Goal: Task Accomplishment & Management: Complete application form

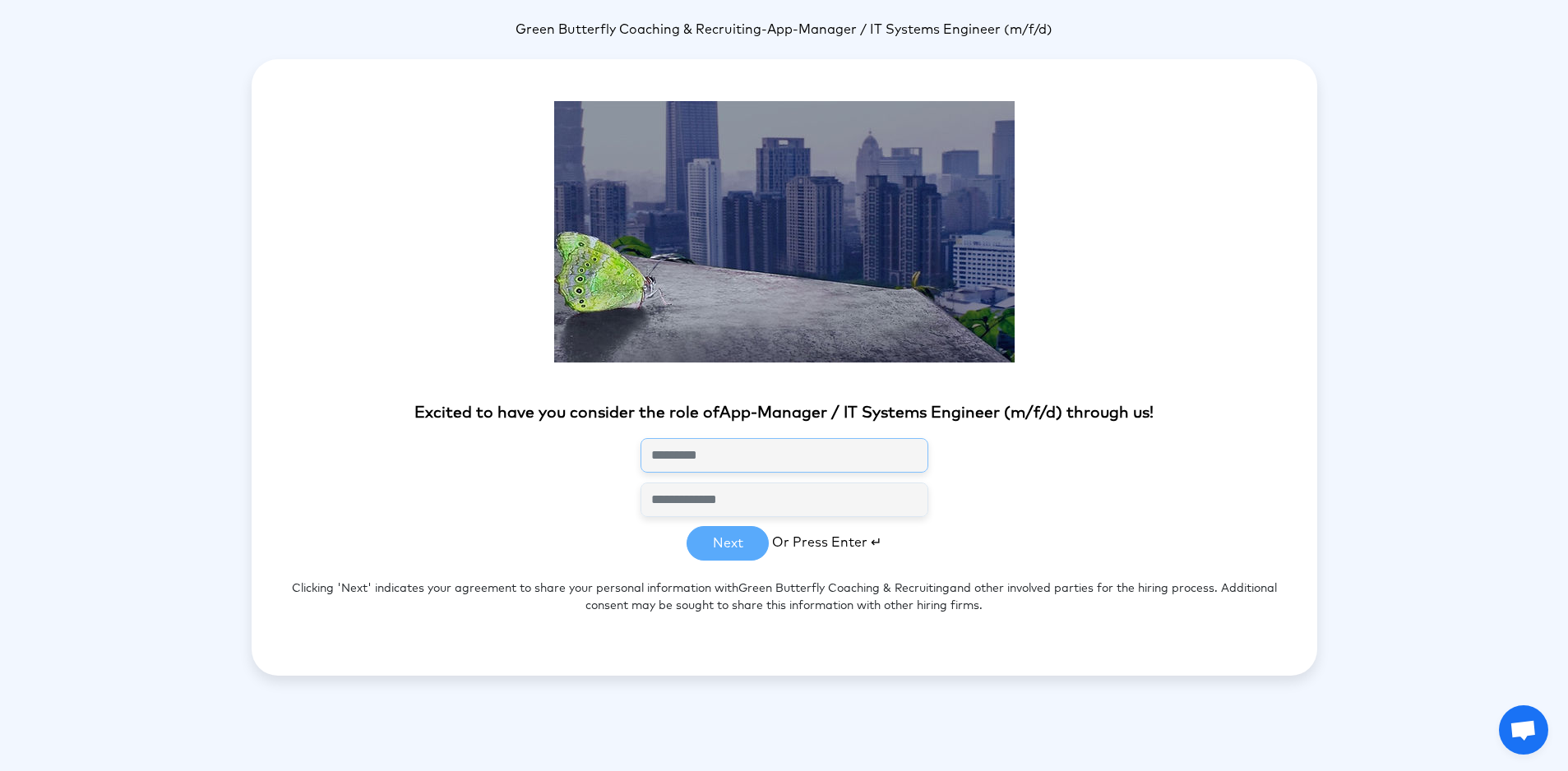
click at [713, 445] on input "text" at bounding box center [784, 455] width 288 height 35
type input "**********"
click at [740, 549] on button "Next" at bounding box center [727, 544] width 82 height 35
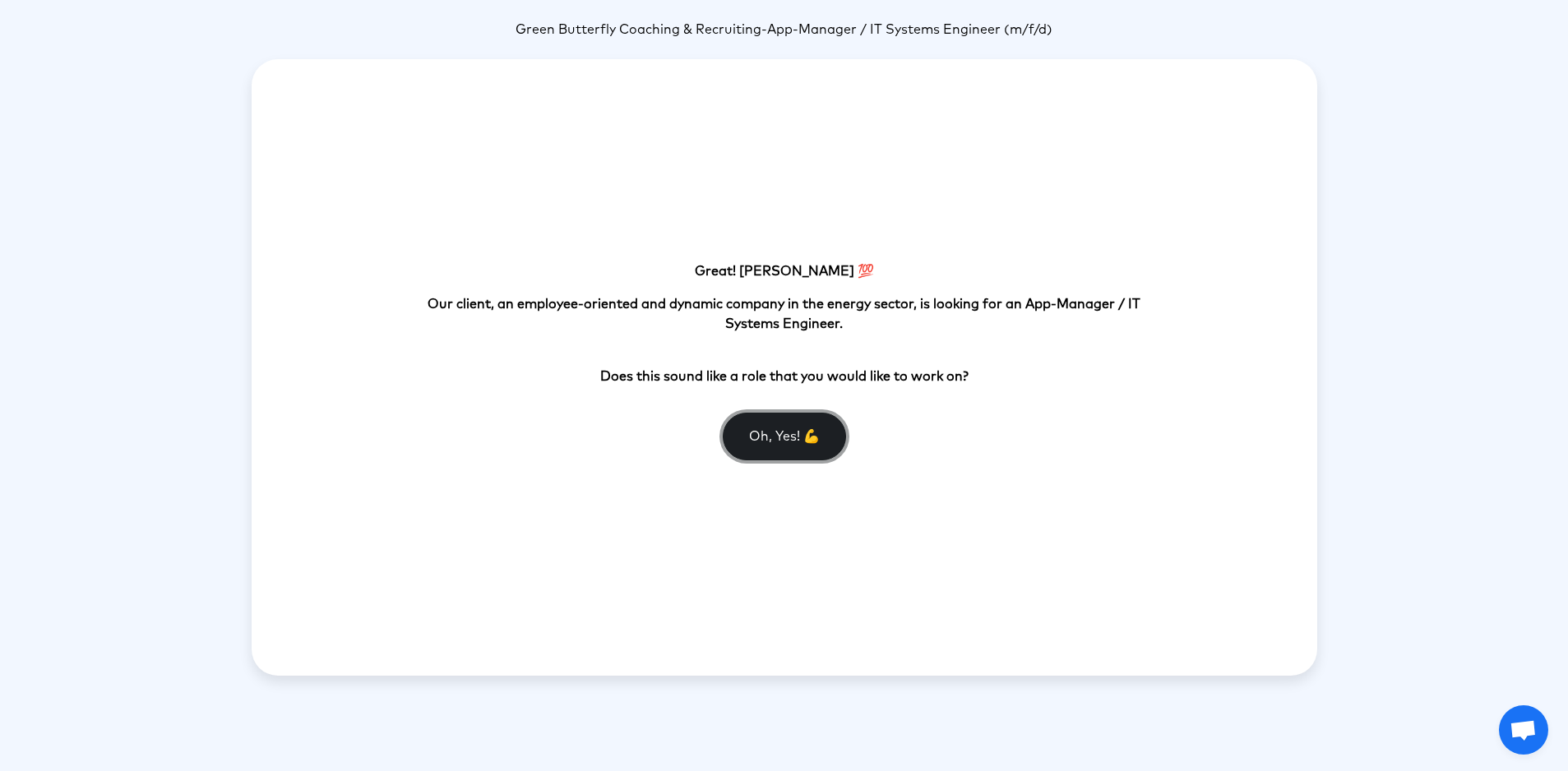
click at [777, 445] on button "Oh, Yes! 💪" at bounding box center [784, 436] width 123 height 48
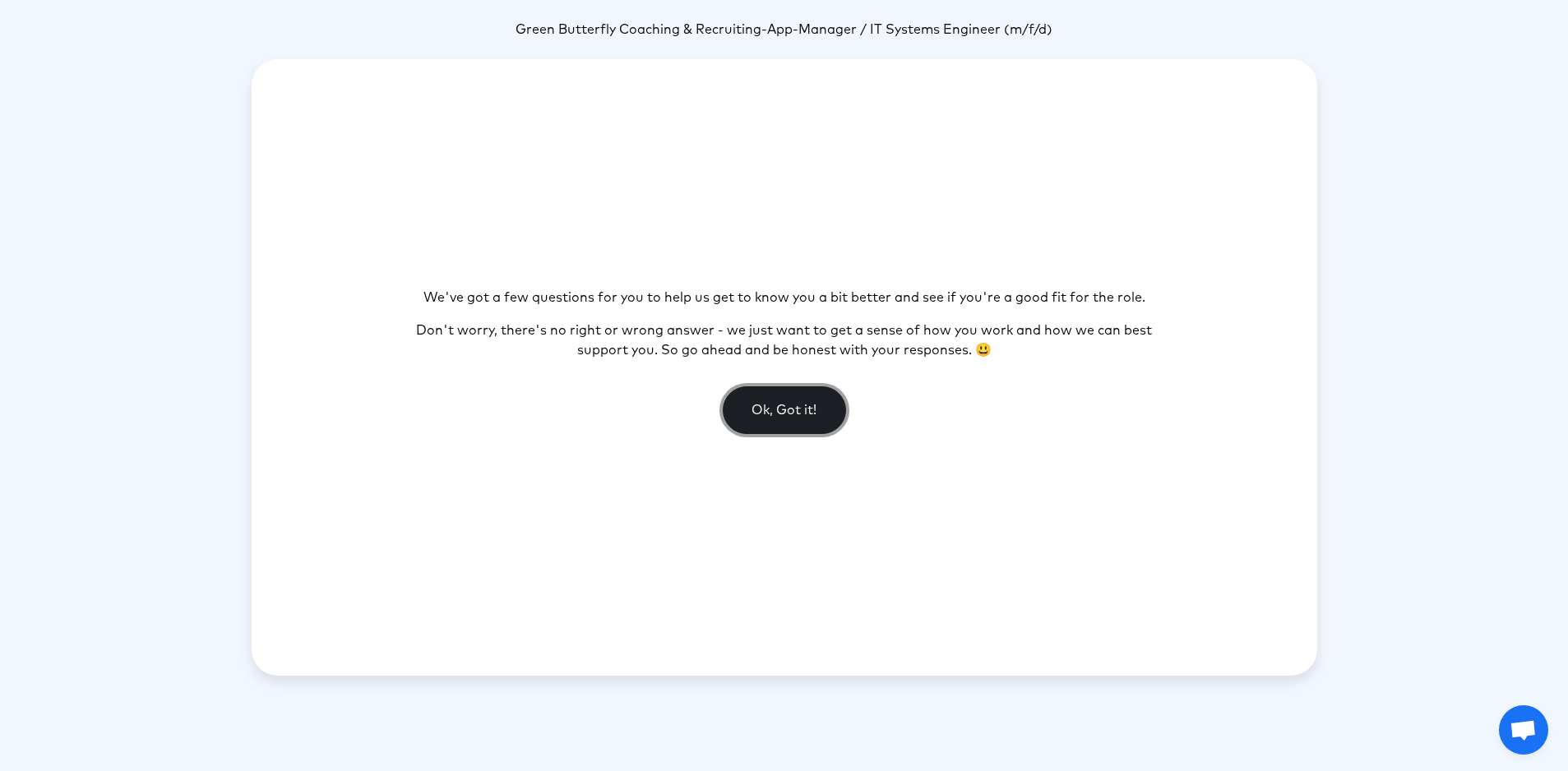
click at [771, 422] on button "Ok, Got it!" at bounding box center [784, 411] width 123 height 48
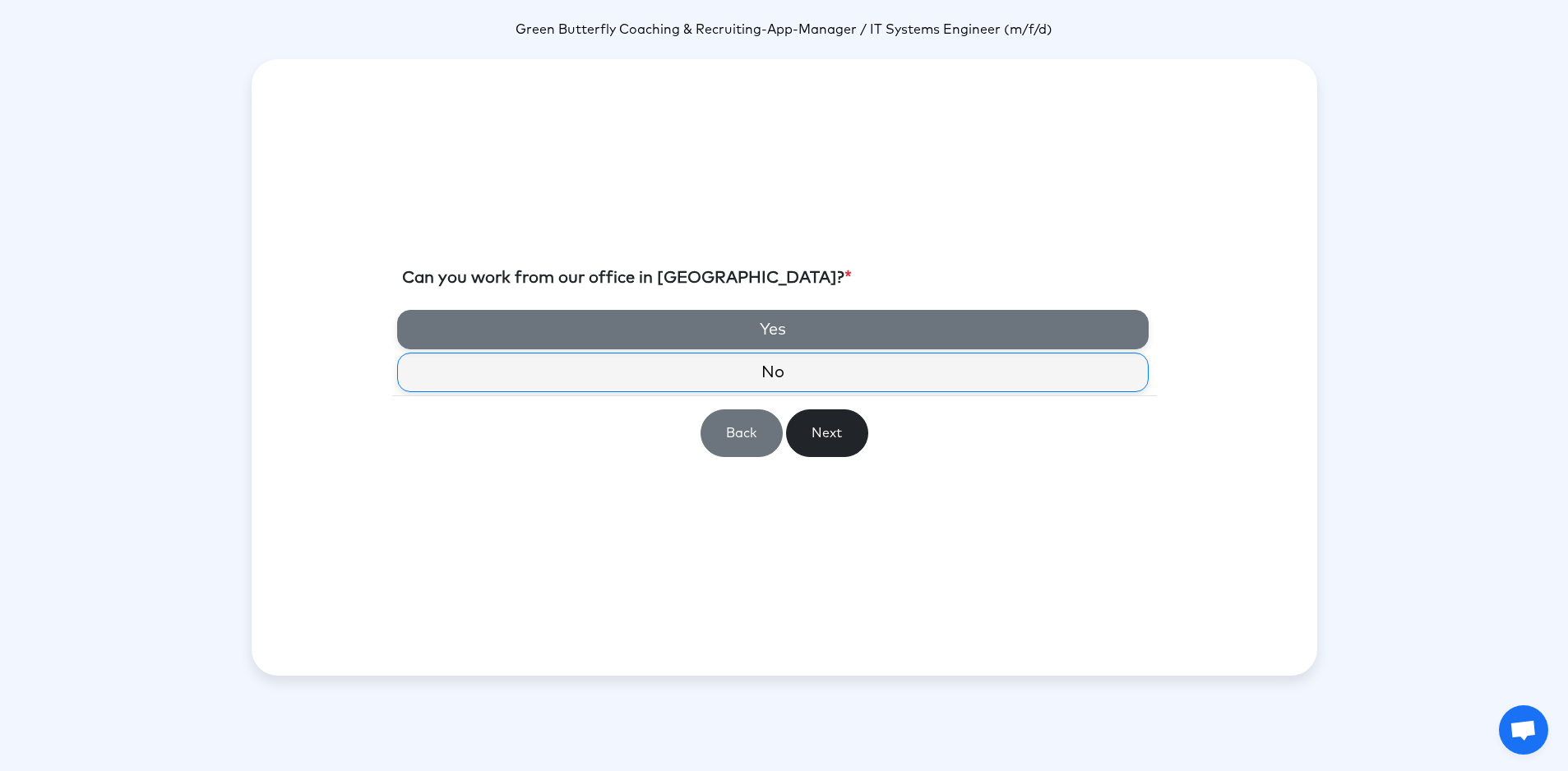
click at [757, 334] on label "Yes" at bounding box center [773, 330] width 751 height 40
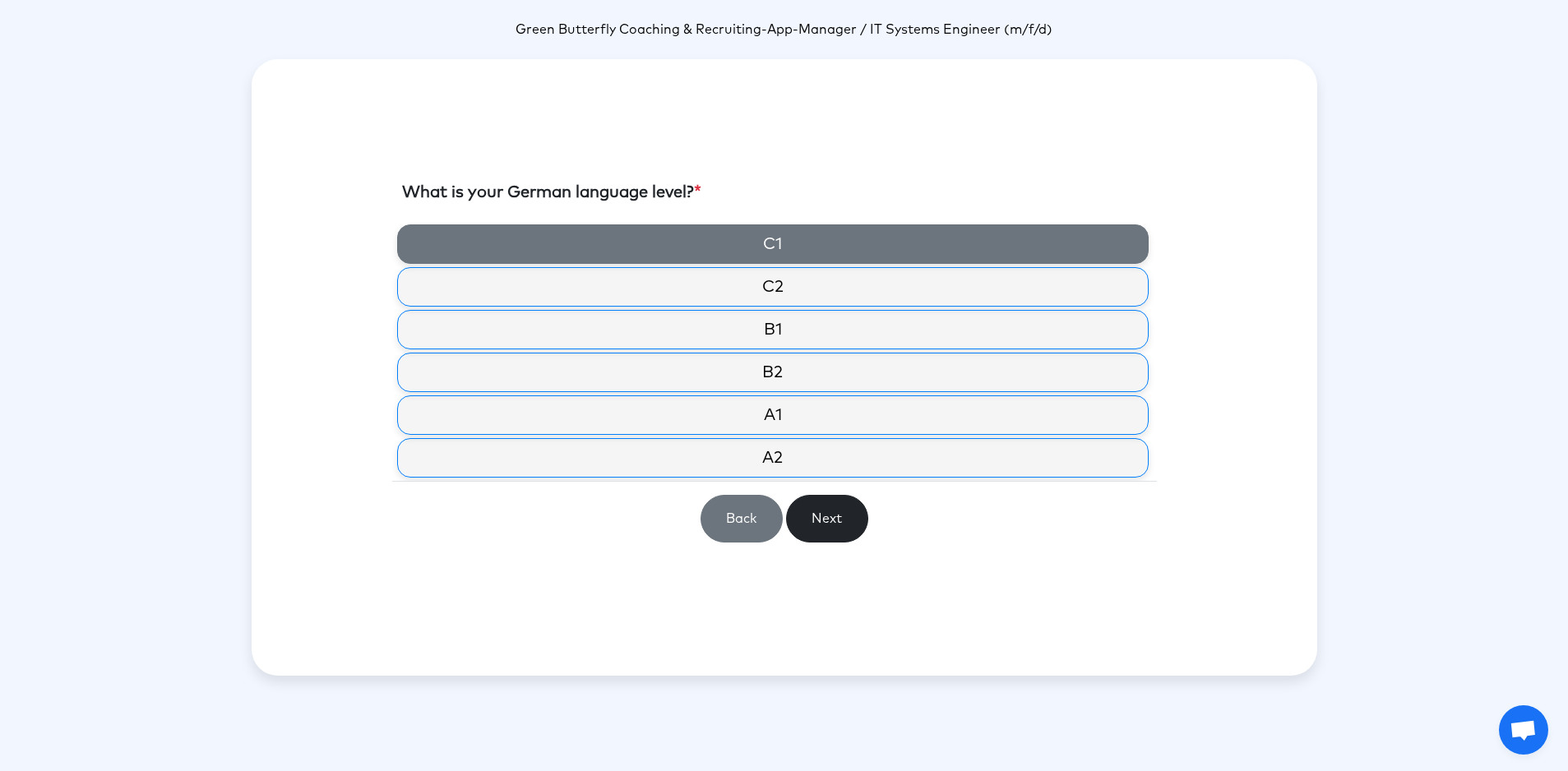
click at [763, 246] on label "C1" at bounding box center [773, 245] width 751 height 40
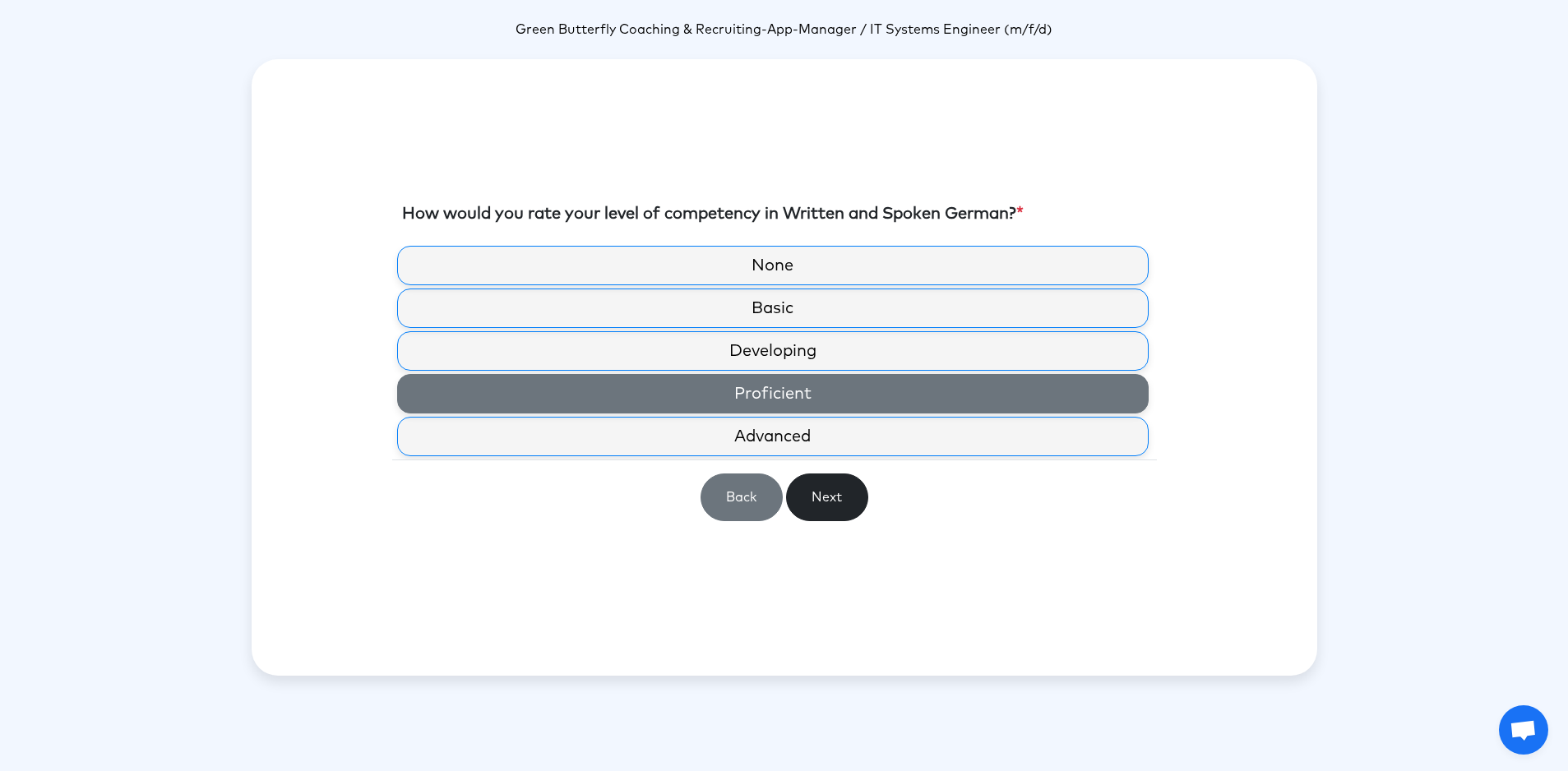
click at [748, 406] on label "Proficient" at bounding box center [773, 394] width 751 height 40
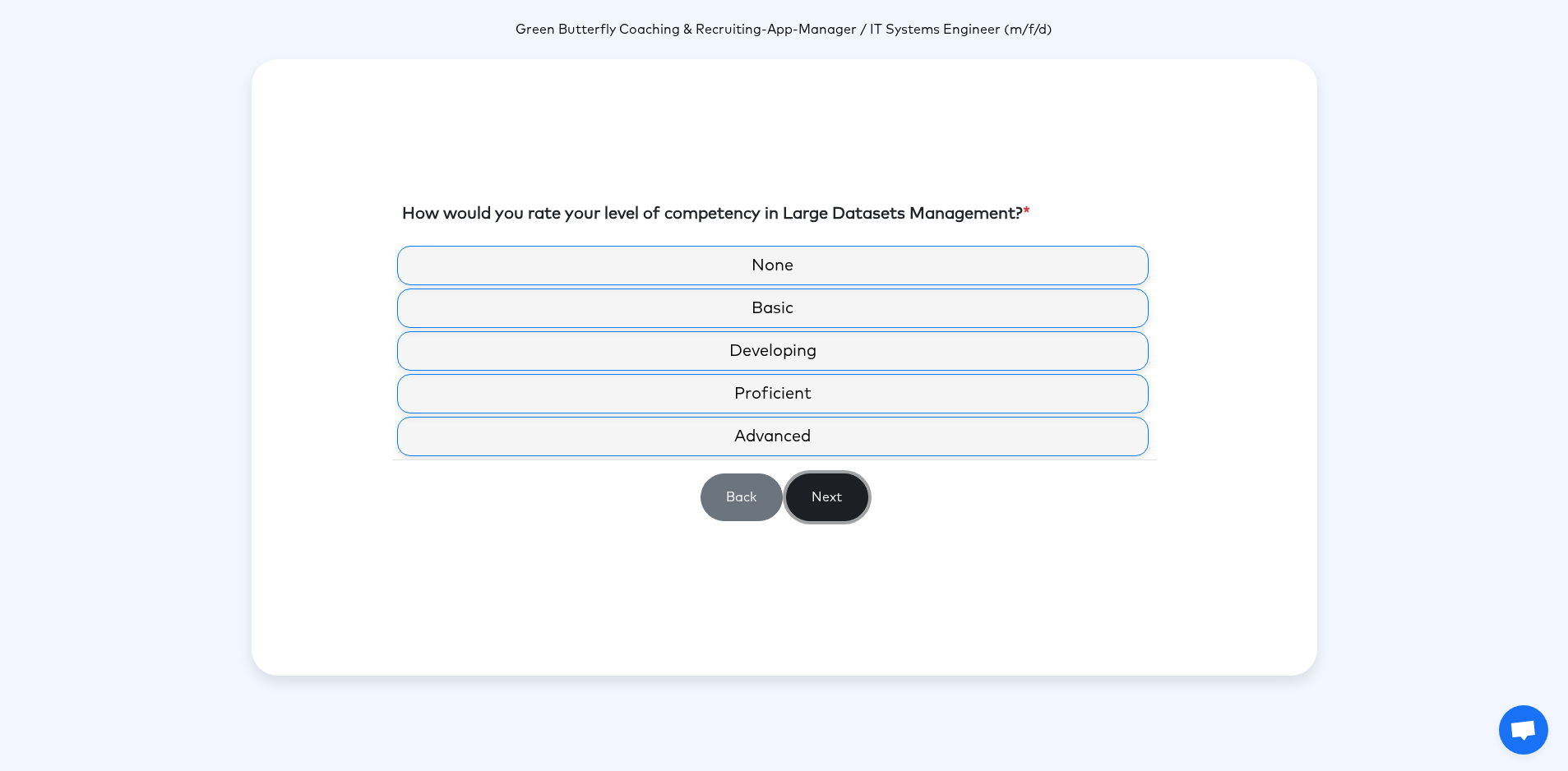
click at [814, 496] on button "Next" at bounding box center [827, 497] width 82 height 48
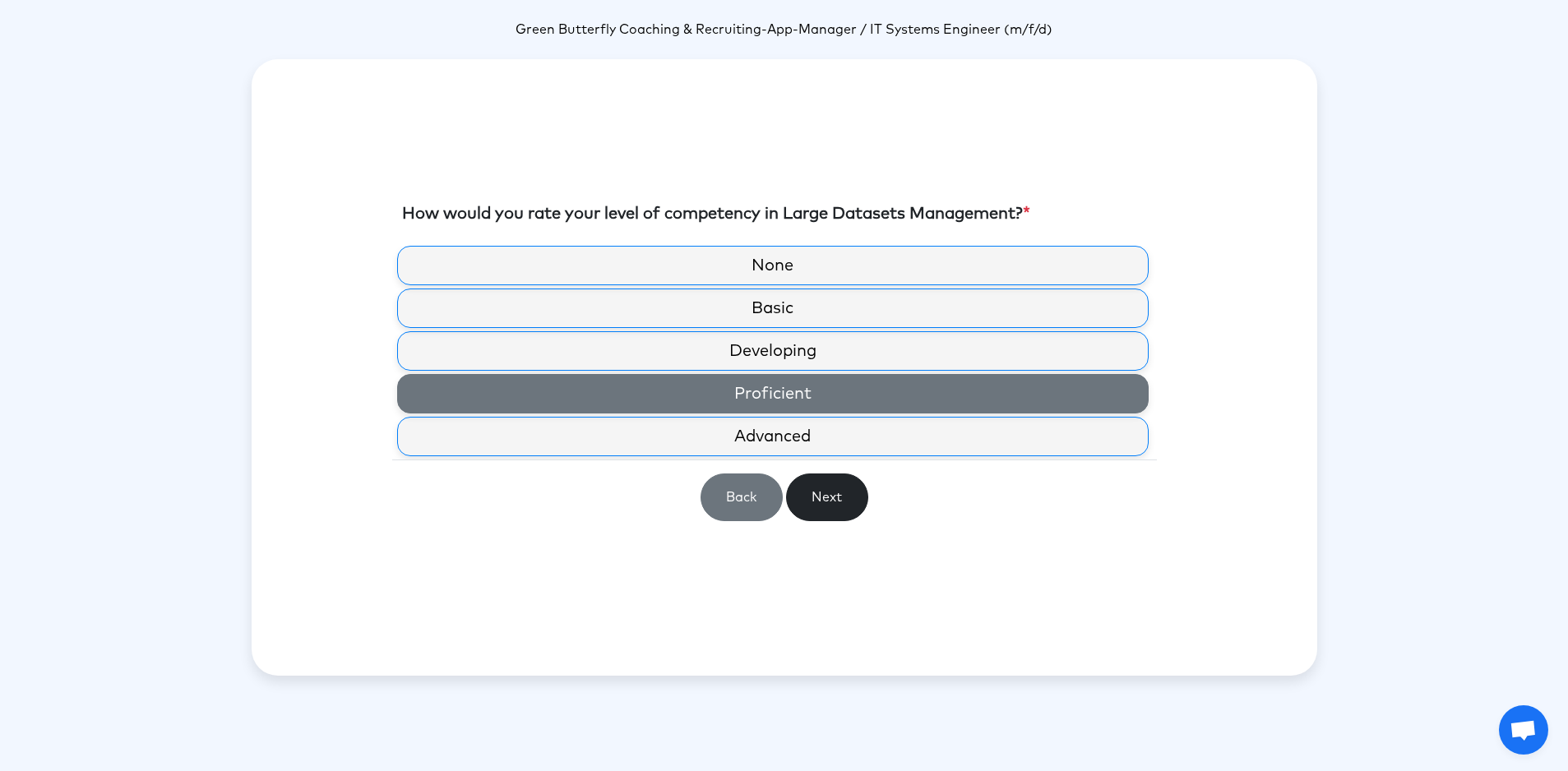
click at [753, 405] on label "Proficient" at bounding box center [773, 394] width 751 height 40
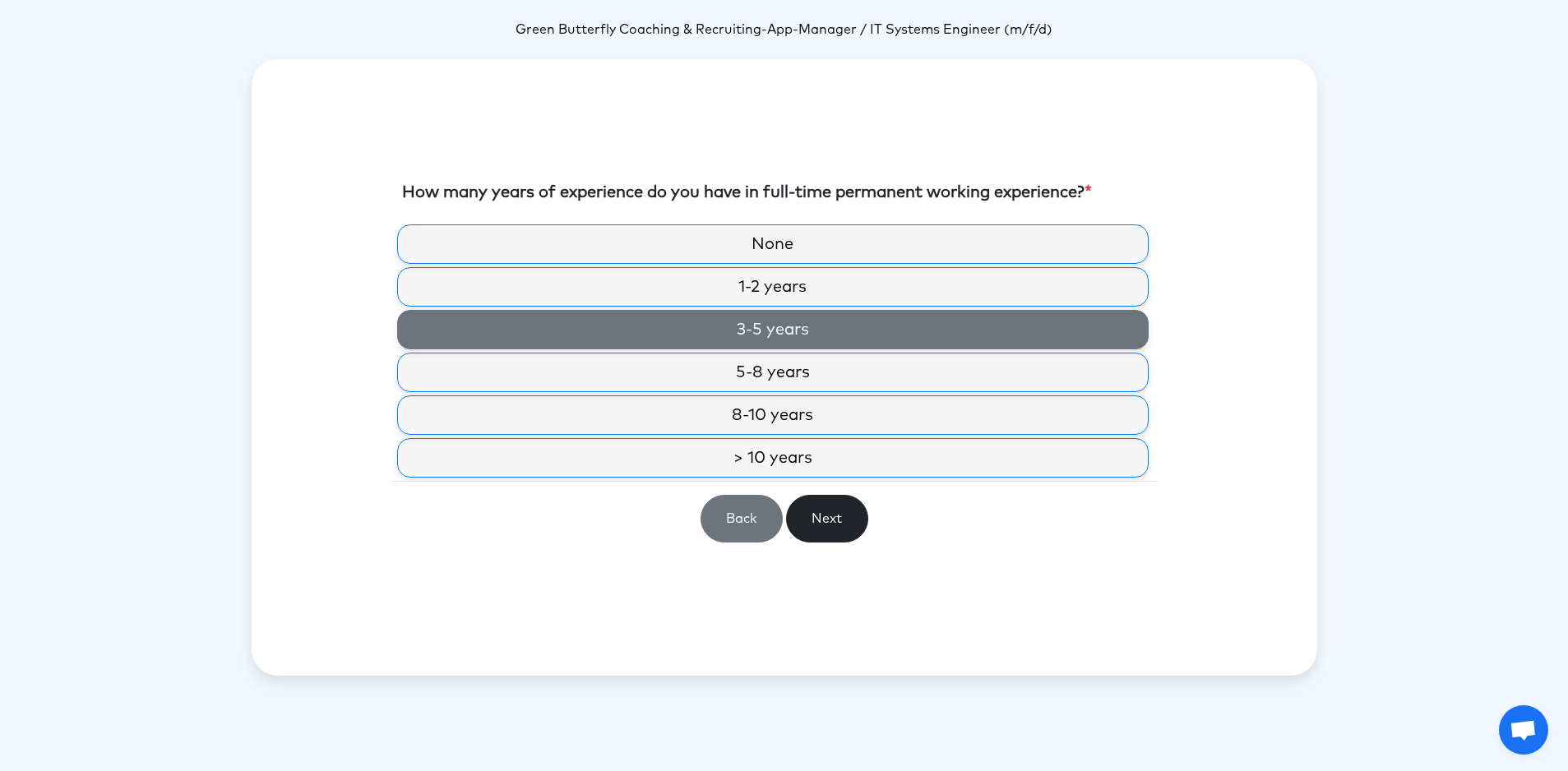
click at [766, 345] on label "3-5 years" at bounding box center [773, 330] width 751 height 40
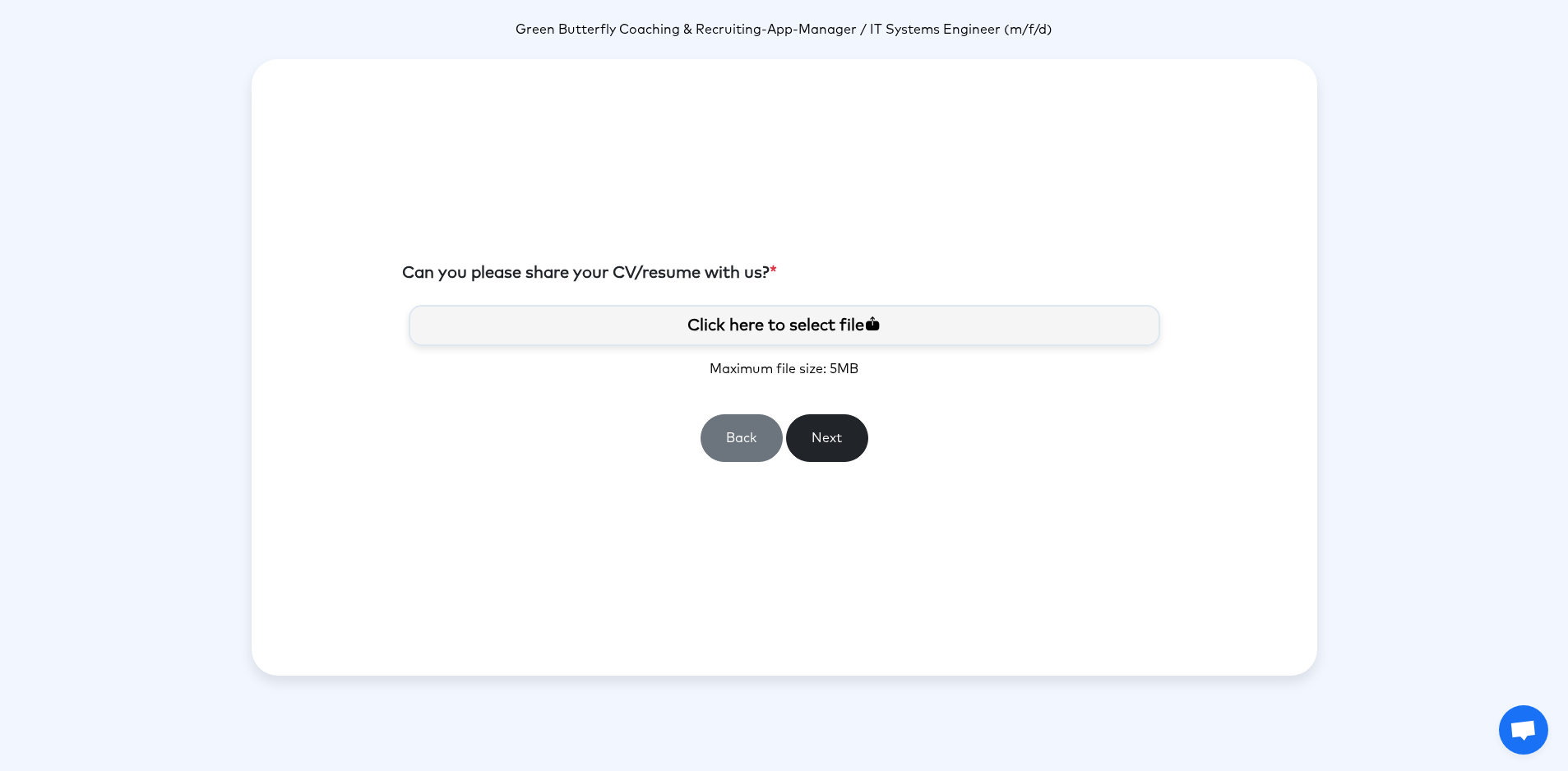
click at [784, 311] on label "Click here to select file" at bounding box center [784, 326] width 751 height 41
click at [0, 0] on input "Click here to select file" at bounding box center [0, 0] width 0 height 0
click at [816, 431] on button "Next" at bounding box center [827, 438] width 82 height 48
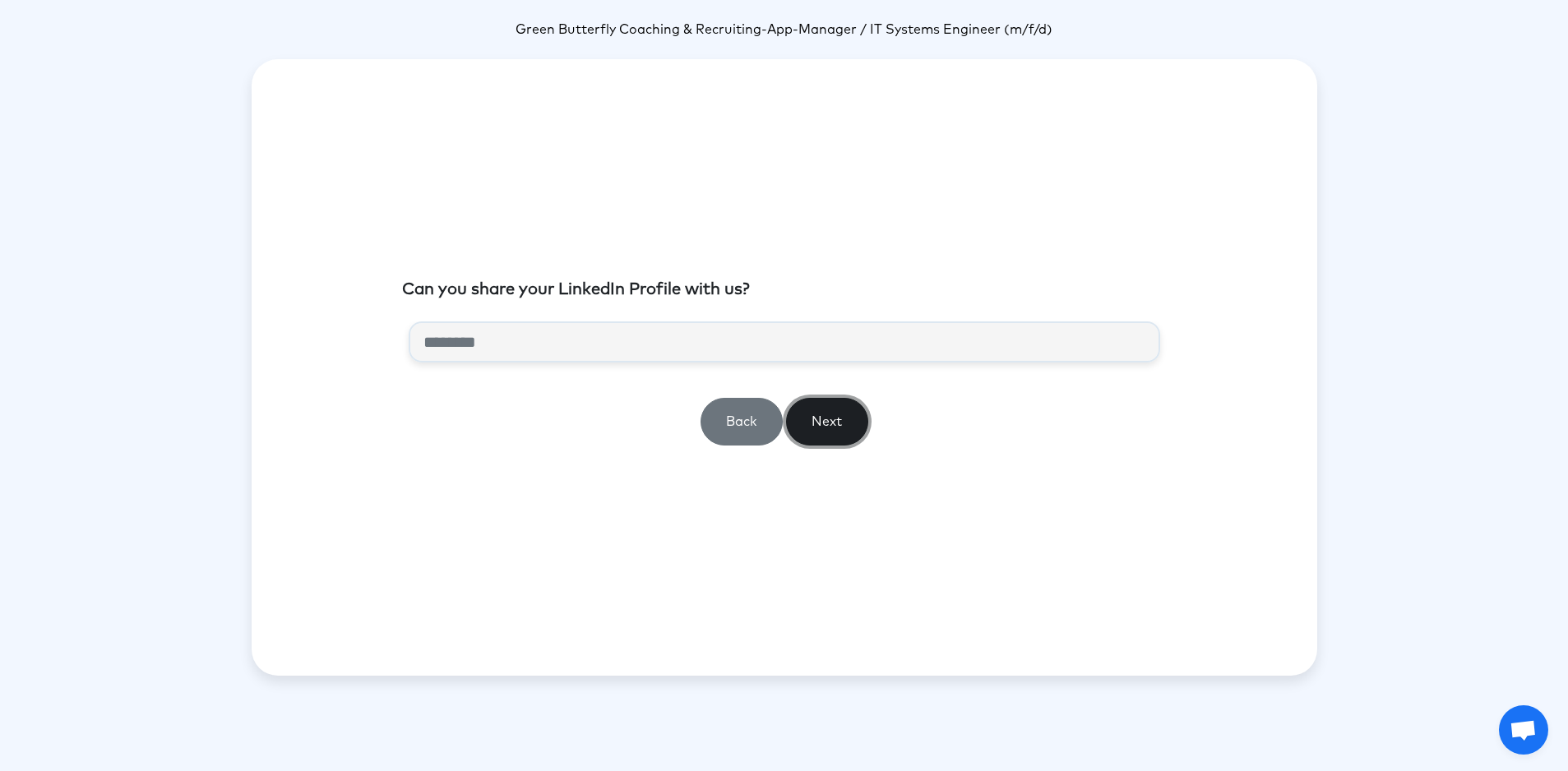
click at [833, 431] on button "Next" at bounding box center [827, 422] width 82 height 48
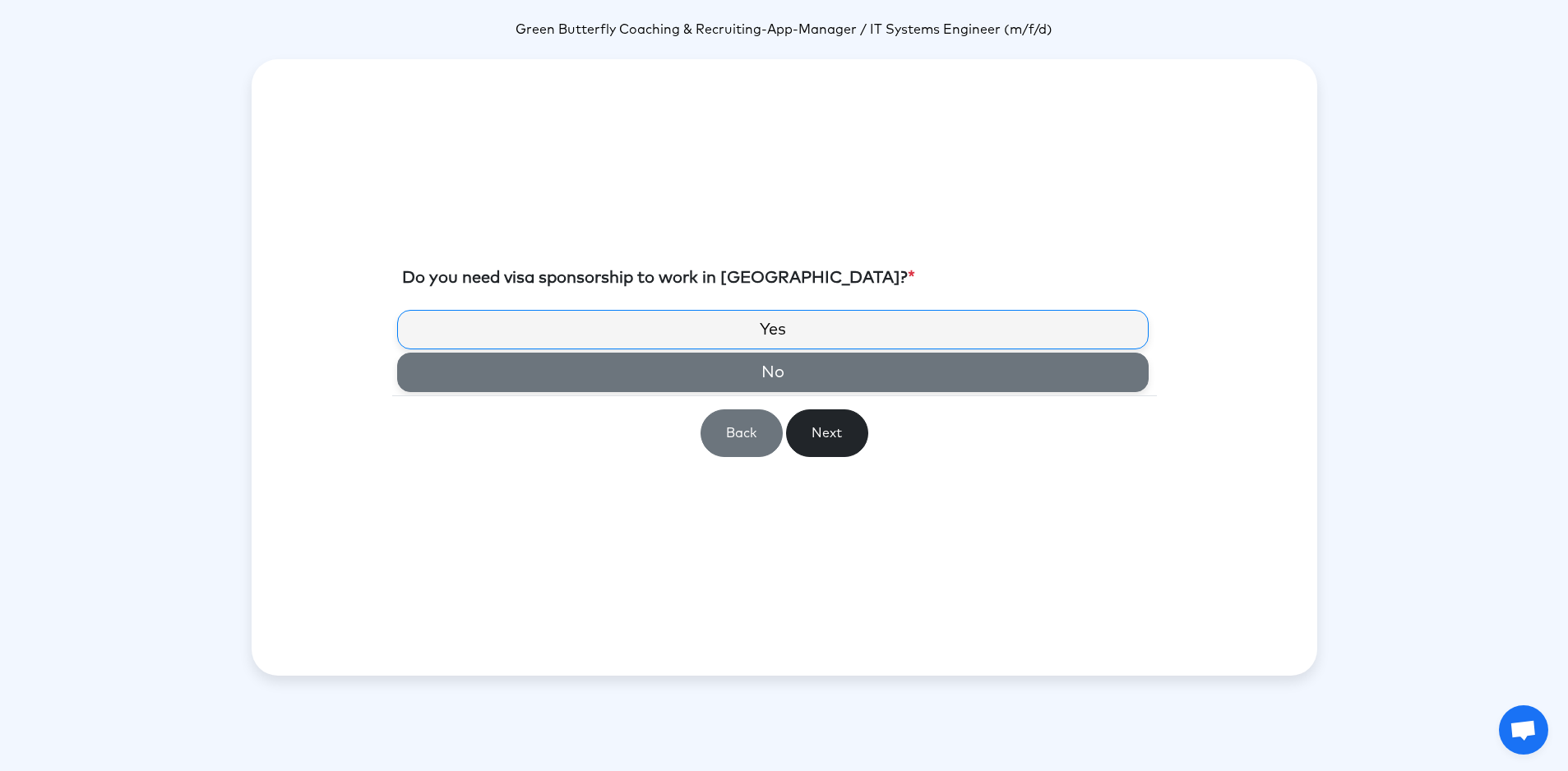
click at [808, 364] on label "No" at bounding box center [773, 373] width 751 height 40
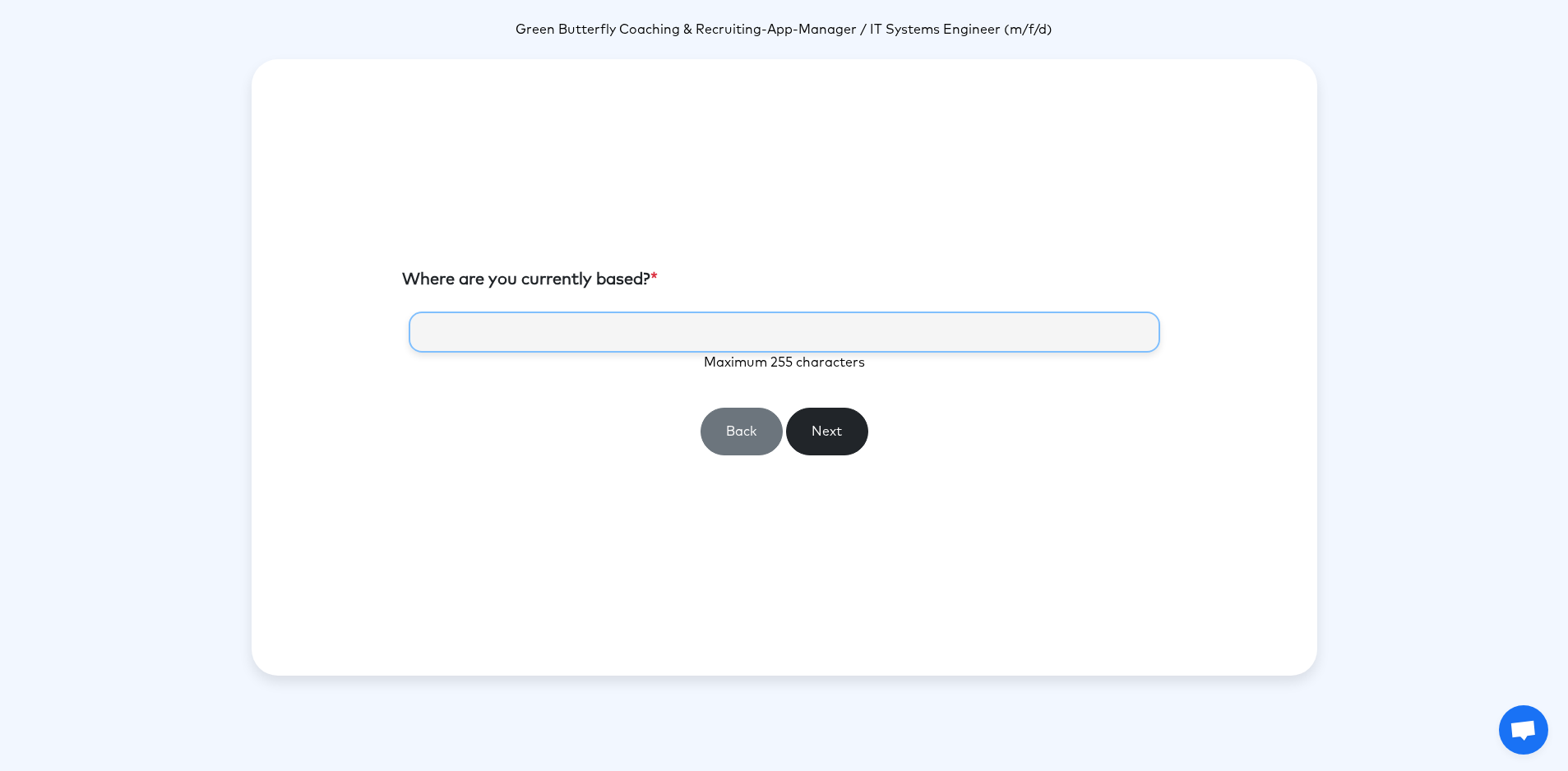
click at [679, 339] on input "text" at bounding box center [784, 332] width 751 height 41
type input "******"
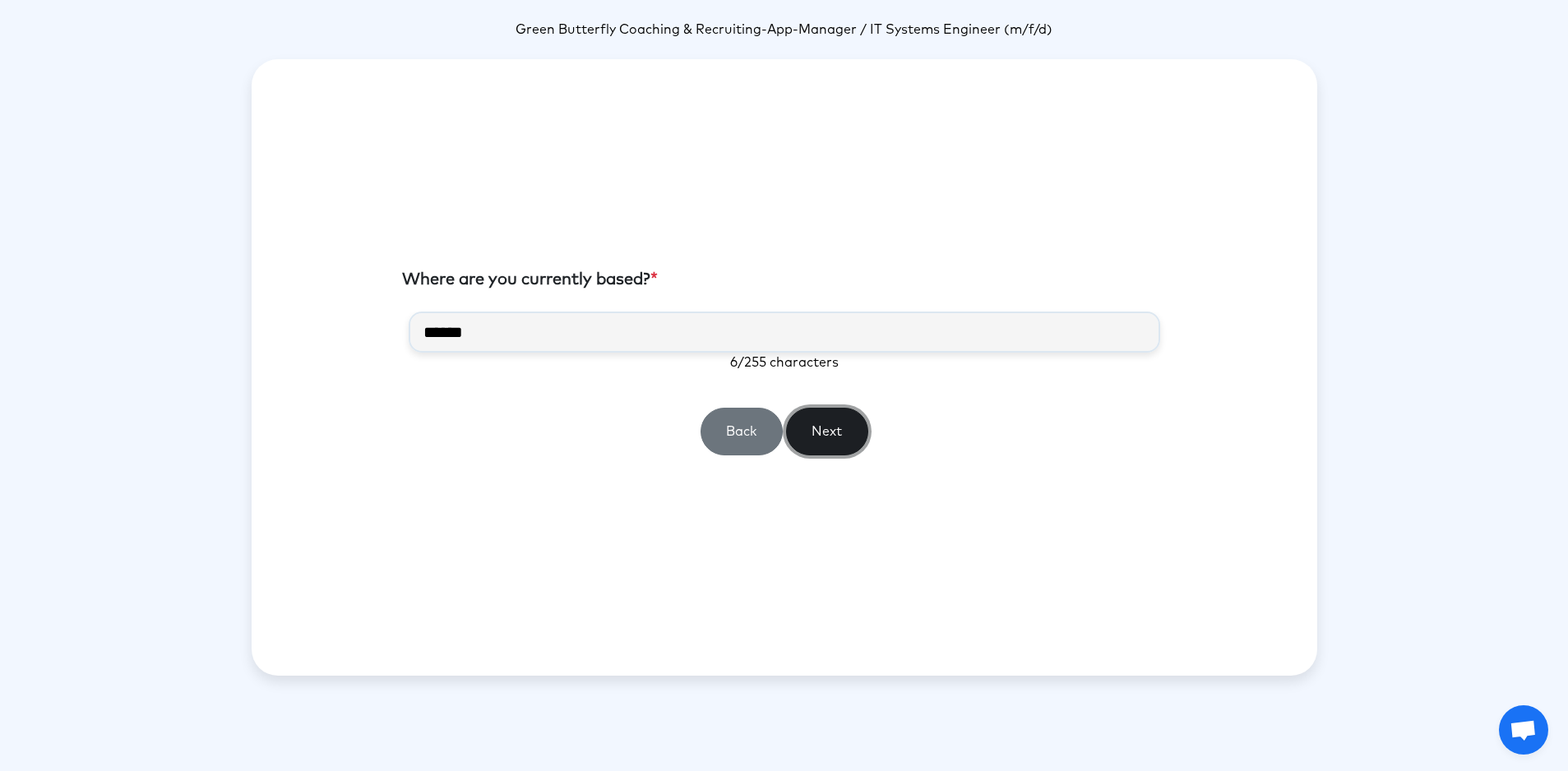
click at [803, 435] on button "Next" at bounding box center [827, 431] width 82 height 48
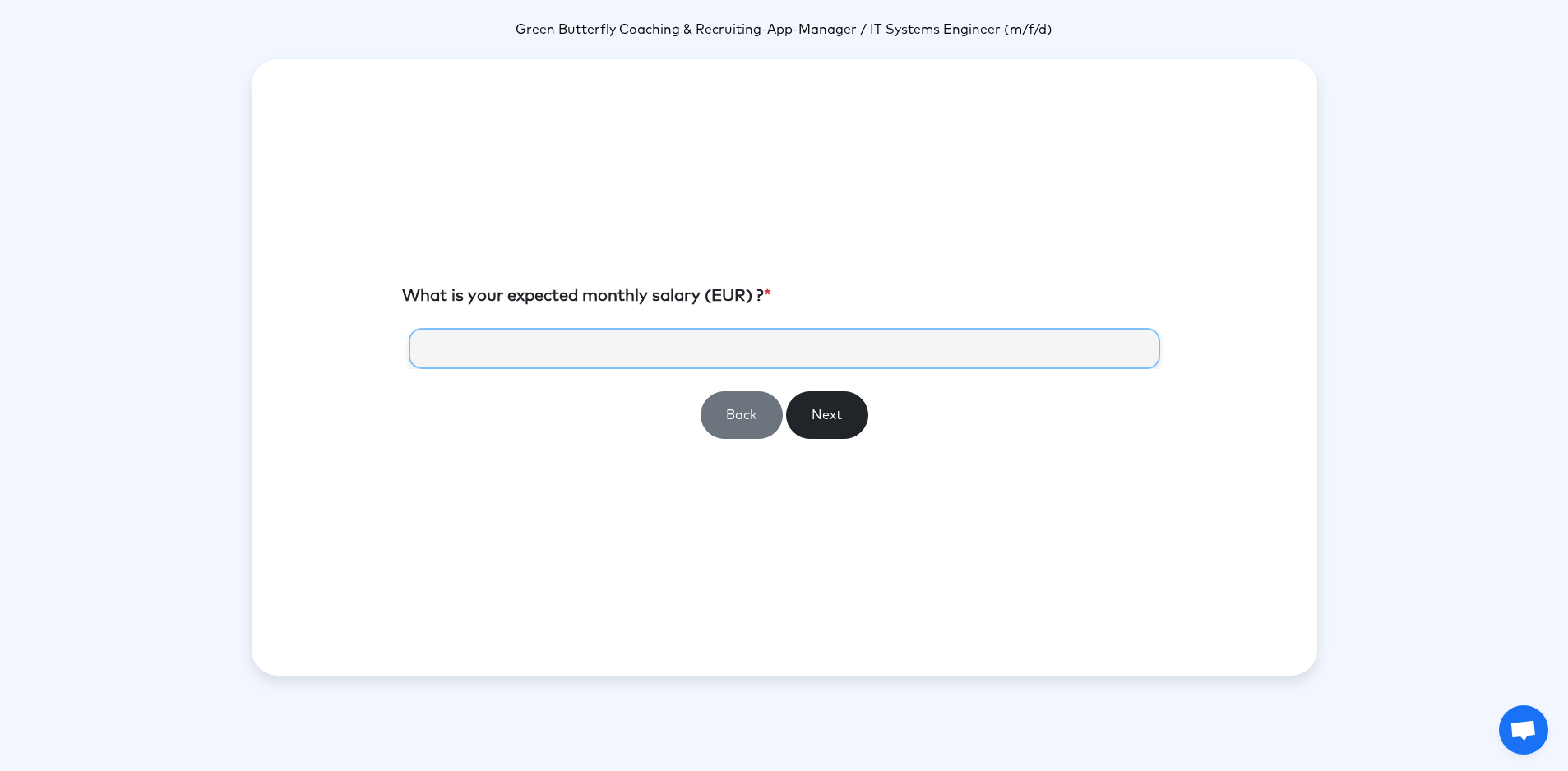
click at [625, 356] on input "number" at bounding box center [784, 349] width 751 height 41
click at [524, 350] on input "number" at bounding box center [784, 349] width 751 height 41
type input "****"
click at [851, 412] on button "Next" at bounding box center [827, 416] width 82 height 48
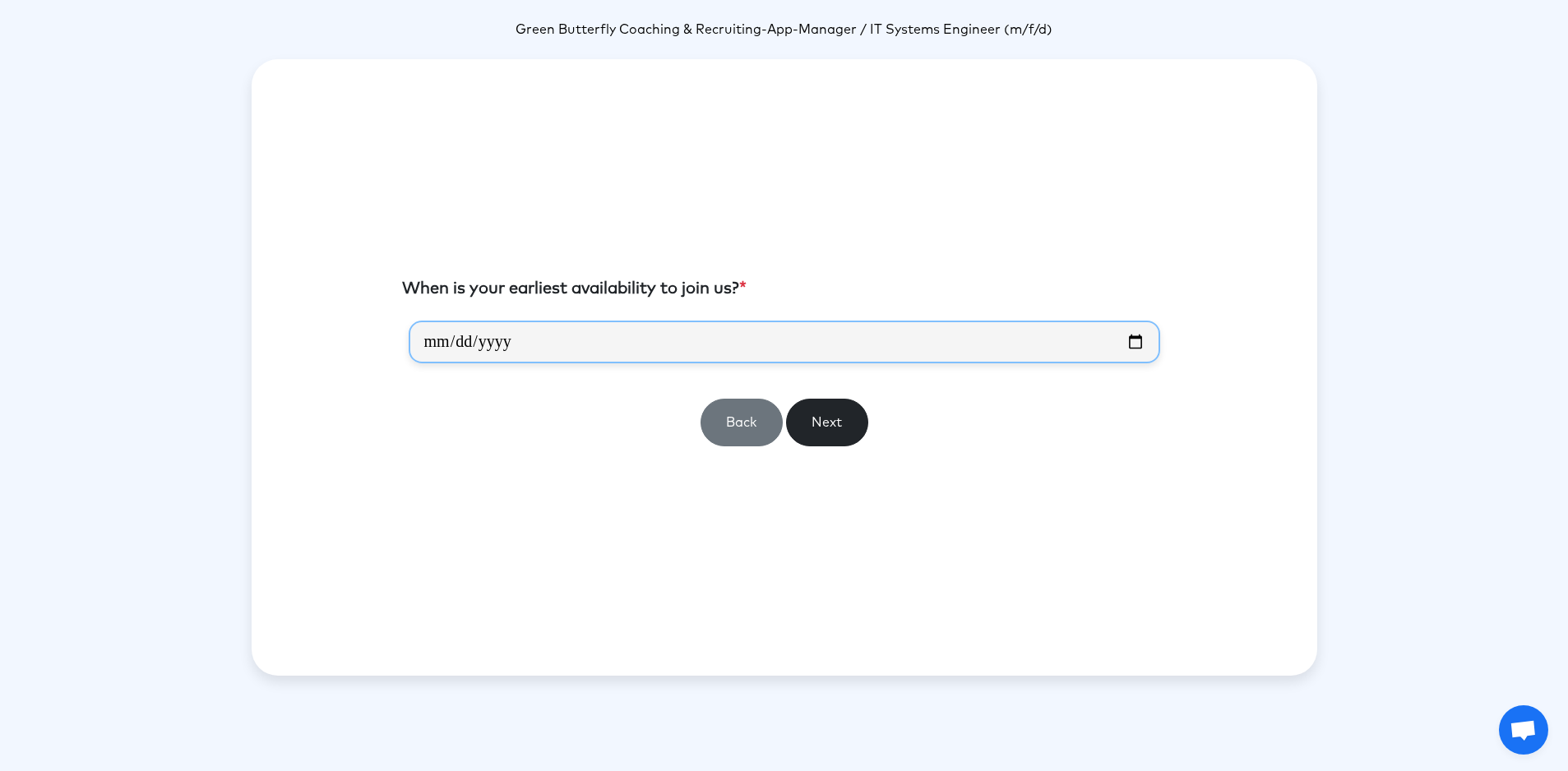
click at [441, 340] on input "date" at bounding box center [784, 342] width 751 height 43
type input "**********"
click at [821, 421] on button "Next" at bounding box center [827, 423] width 82 height 48
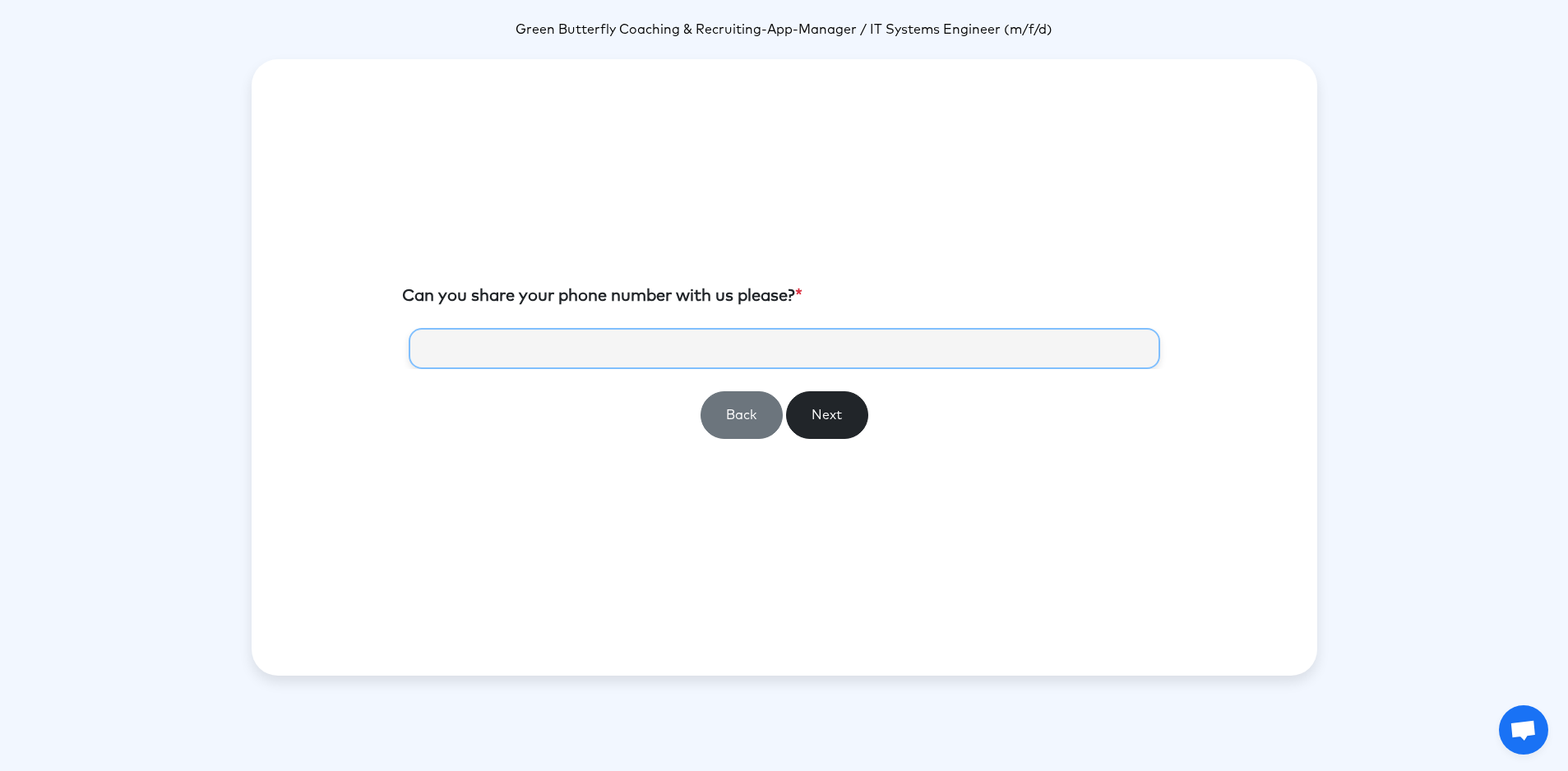
click at [535, 352] on input "tel" at bounding box center [784, 349] width 751 height 41
type input "**********"
click at [835, 429] on button "Next" at bounding box center [827, 416] width 82 height 48
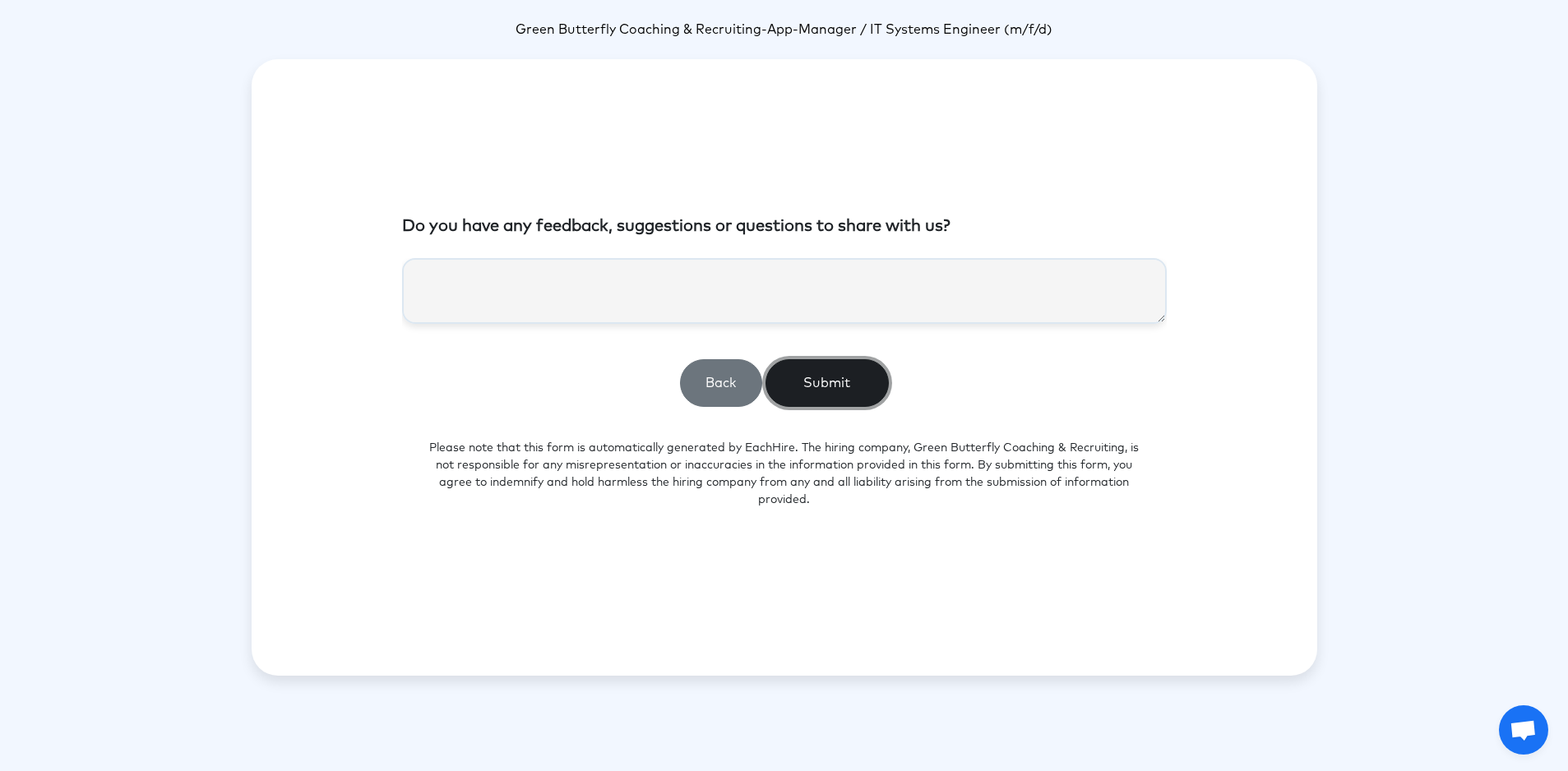
click at [825, 391] on button "Submit" at bounding box center [827, 383] width 123 height 48
